Goal: Communication & Community: Ask a question

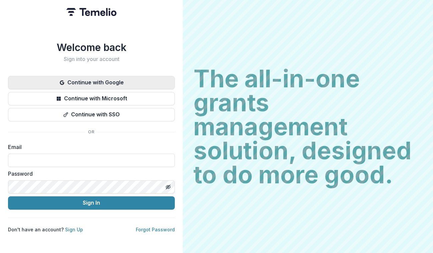
click at [140, 80] on button "Continue with Google" at bounding box center [91, 82] width 167 height 13
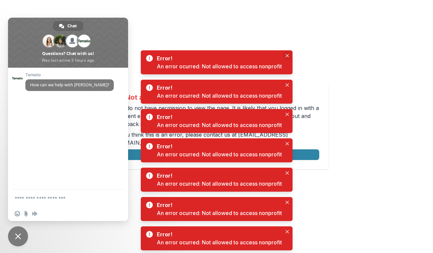
click at [287, 54] on icon "Close" at bounding box center [287, 55] width 3 height 3
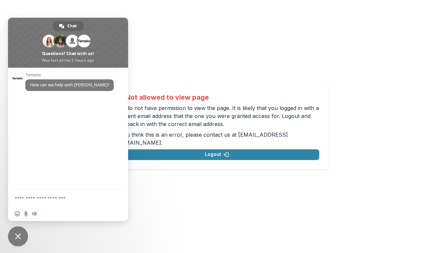
click at [159, 121] on p "You do not have permission to view the page. It is likely that you logged in wi…" at bounding box center [217, 116] width 205 height 24
click at [17, 238] on span "Close chat" at bounding box center [18, 237] width 6 height 6
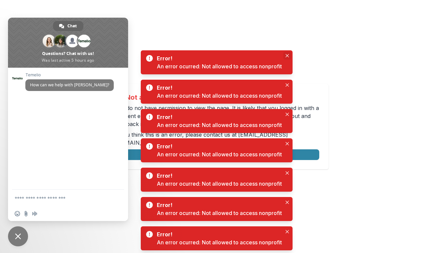
click at [287, 57] on icon "Close" at bounding box center [287, 55] width 3 height 3
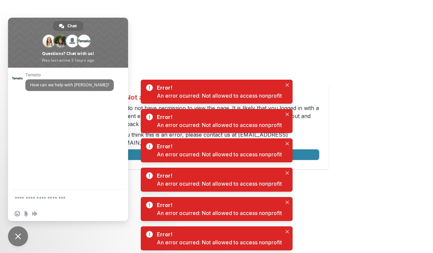
click at [83, 23] on span at bounding box center [68, 43] width 120 height 50
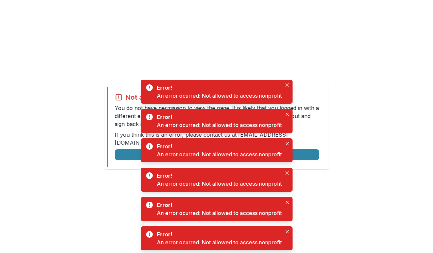
click at [129, 73] on div "Not allowed to view page You do not have permission to view the page. It is lik…" at bounding box center [216, 126] width 433 height 253
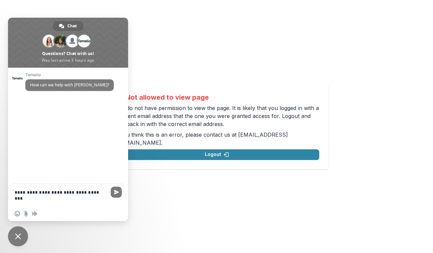
type textarea "**********"
